Goal: Go to known website: Go to known website

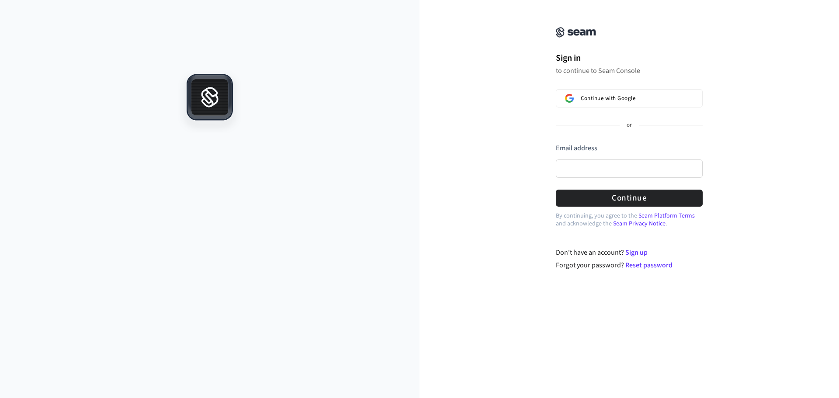
click at [211, 96] on icon at bounding box center [209, 95] width 15 height 15
click at [127, 30] on div "Sign in to continue to Seam Console Continue with Google or Email address Passw…" at bounding box center [419, 199] width 839 height 398
